Goal: Task Accomplishment & Management: Manage account settings

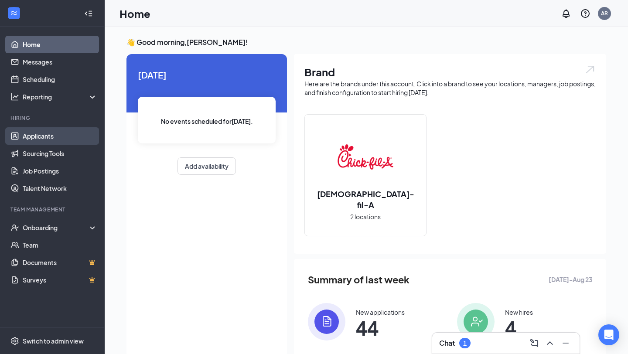
click at [58, 134] on link "Applicants" at bounding box center [60, 135] width 75 height 17
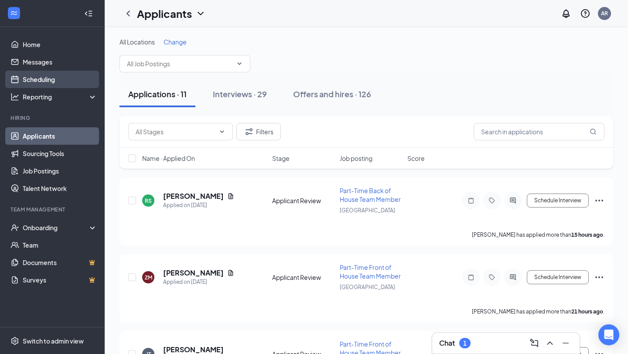
click at [62, 82] on link "Scheduling" at bounding box center [60, 79] width 75 height 17
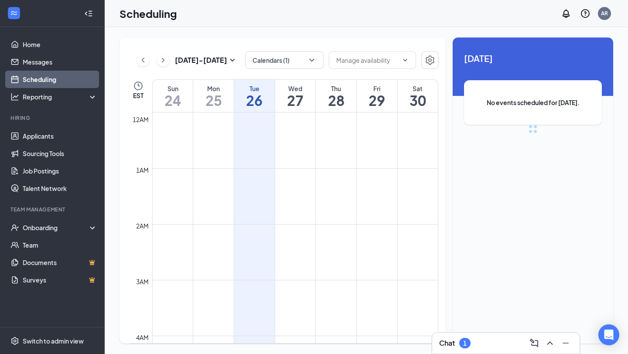
scroll to position [429, 0]
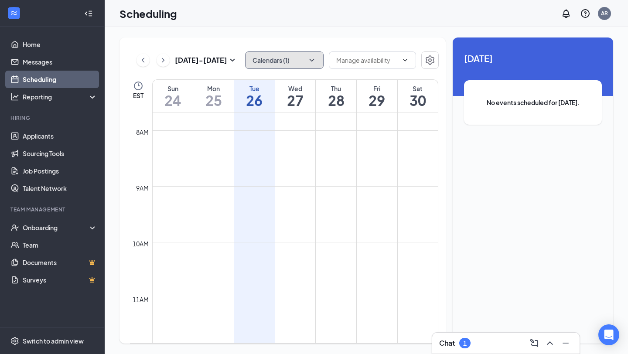
click at [306, 58] on button "Calendars (1)" at bounding box center [284, 59] width 79 height 17
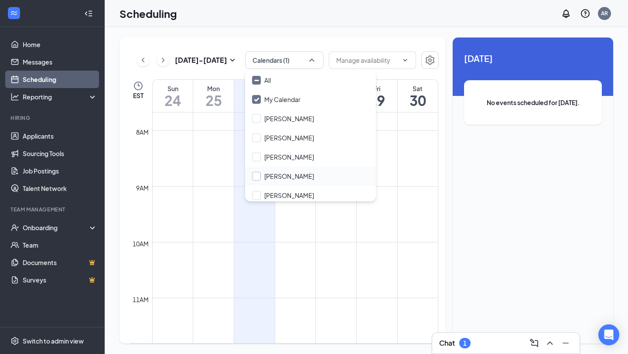
click at [284, 179] on input "[PERSON_NAME]" at bounding box center [283, 176] width 62 height 9
checkbox input "true"
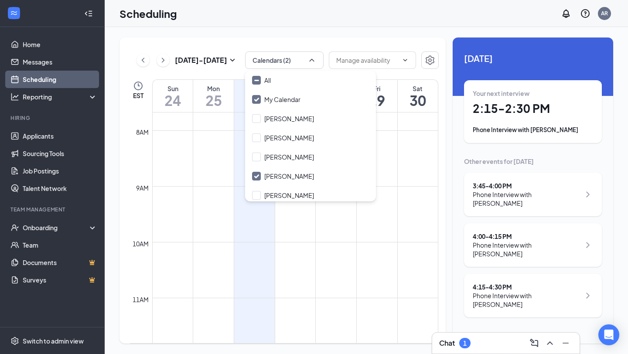
click at [329, 44] on div "[DATE] - [DATE] Calendars (2) EST Sun 24 Mon 25 Tue 26 Wed 27 Thu 28 Fri 29 Sat…" at bounding box center [283, 191] width 326 height 306
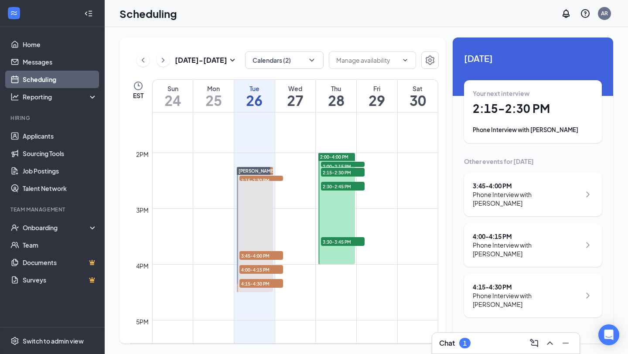
scroll to position [746, 0]
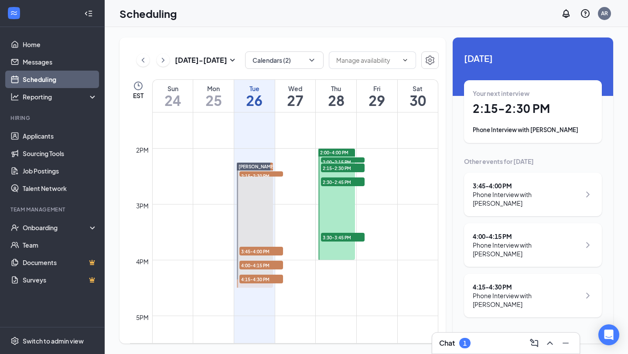
click at [345, 208] on div at bounding box center [336, 204] width 36 height 111
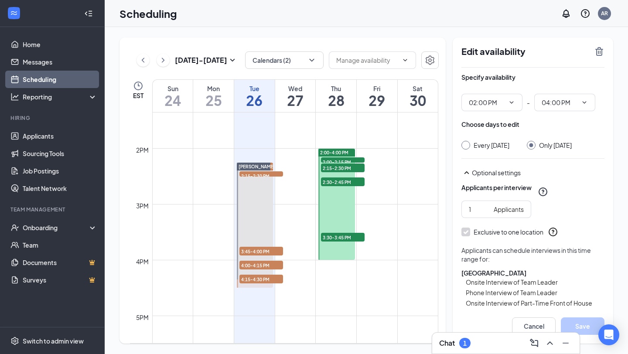
click at [376, 190] on td at bounding box center [295, 197] width 286 height 14
click at [338, 127] on td at bounding box center [295, 127] width 286 height 14
click at [339, 96] on h1 "28" at bounding box center [336, 100] width 41 height 15
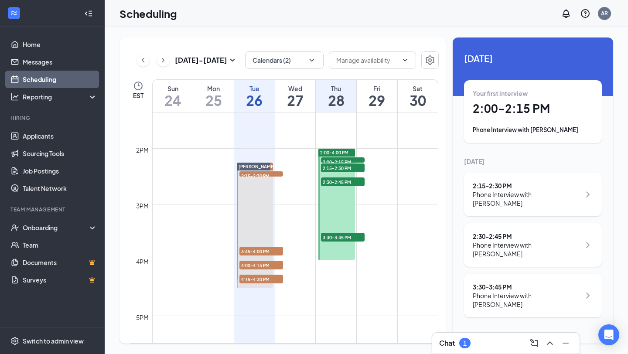
click at [259, 97] on h1 "26" at bounding box center [254, 100] width 41 height 15
